Goal: Information Seeking & Learning: Stay updated

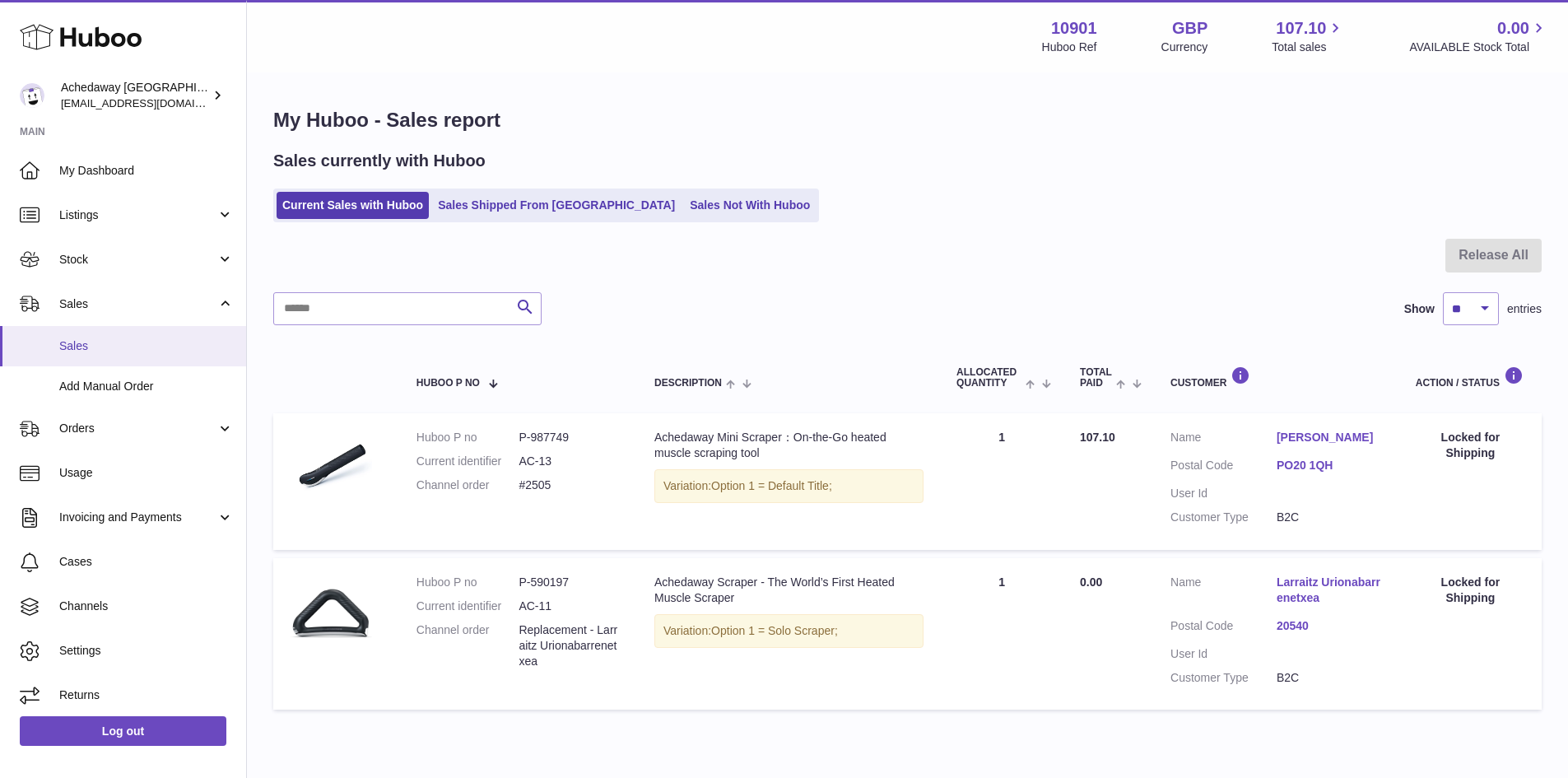
click at [98, 353] on link "Sales" at bounding box center [123, 345] width 246 height 40
click at [120, 344] on span "Sales" at bounding box center [147, 345] width 175 height 15
click at [157, 346] on span "Sales" at bounding box center [147, 345] width 175 height 15
click at [149, 353] on link "Sales" at bounding box center [123, 345] width 246 height 40
click at [173, 344] on span "Sales" at bounding box center [147, 345] width 175 height 15
